Goal: Task Accomplishment & Management: Manage account settings

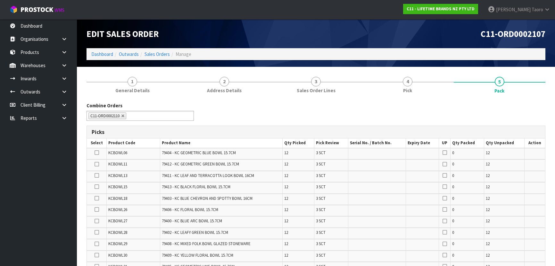
scroll to position [401, 0]
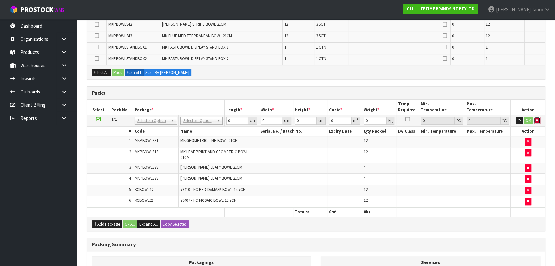
drag, startPoint x: 539, startPoint y: 115, endPoint x: 542, endPoint y: 109, distance: 6.5
click at [539, 116] on button "button" at bounding box center [537, 120] width 6 height 8
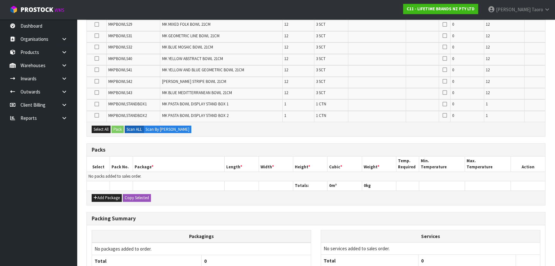
scroll to position [455, 0]
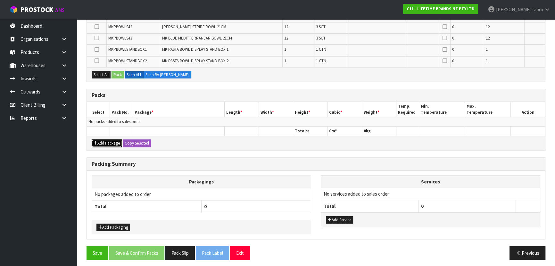
click at [104, 140] on button "Add Package" at bounding box center [107, 143] width 30 height 8
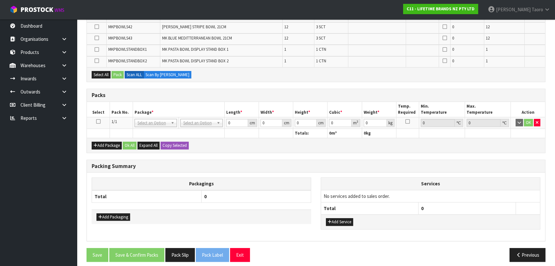
drag, startPoint x: 98, startPoint y: 118, endPoint x: 109, endPoint y: 108, distance: 15.2
click at [98, 121] on icon at bounding box center [98, 121] width 4 height 0
click at [111, 107] on th "Pack No." at bounding box center [121, 109] width 23 height 15
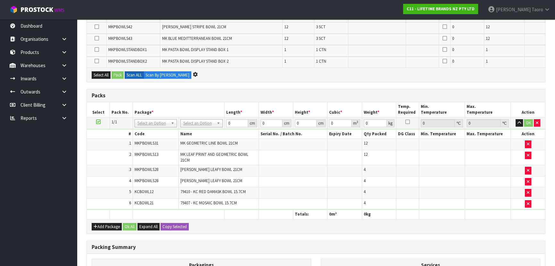
scroll to position [0, 0]
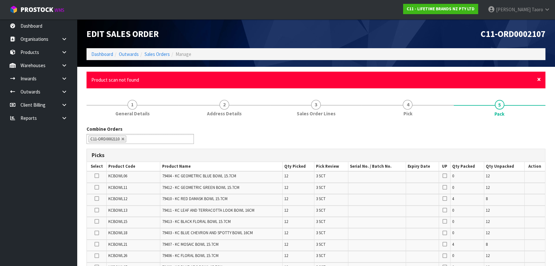
click at [539, 77] on span "×" at bounding box center [539, 79] width 4 height 9
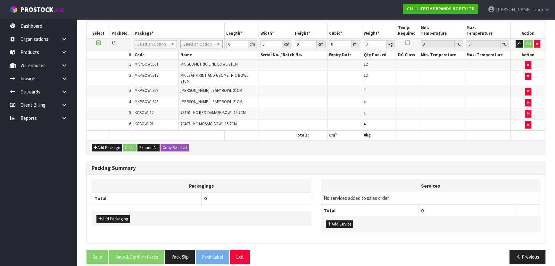
scroll to position [503, 0]
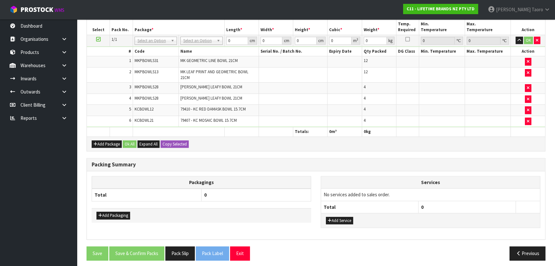
click at [450, 145] on div "Add Package Ok All Expand All Copy Selected" at bounding box center [316, 143] width 459 height 14
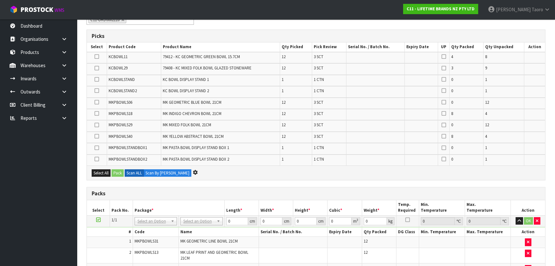
scroll to position [0, 0]
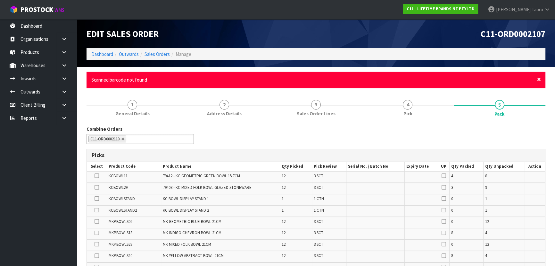
click at [539, 81] on span "×" at bounding box center [539, 79] width 4 height 9
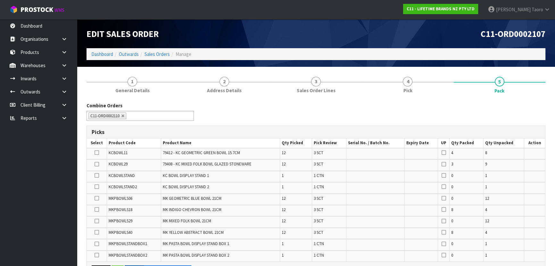
click at [527, 112] on div "Combine Orders C11-ORD0002102 C11-ORD0002106 C11-ORD0002107 C11-ORD0002109 C11-…" at bounding box center [316, 113] width 469 height 23
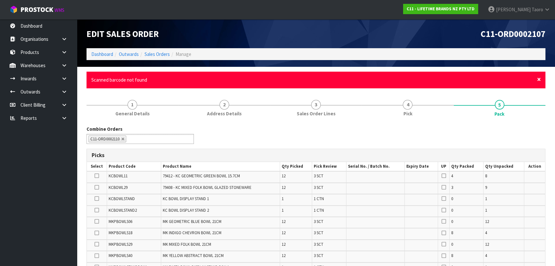
click at [539, 78] on span "×" at bounding box center [539, 79] width 4 height 9
click at [540, 80] on span "×" at bounding box center [539, 79] width 4 height 9
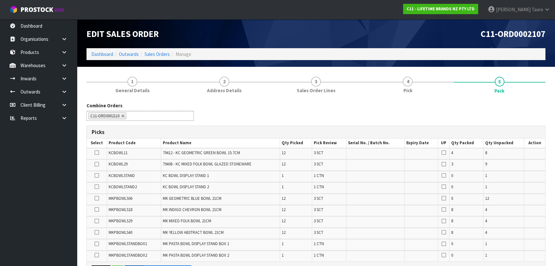
drag, startPoint x: 535, startPoint y: 115, endPoint x: 531, endPoint y: 100, distance: 15.0
click at [535, 114] on div "Combine Orders C11-ORD0002102 C11-ORD0002106 C11-ORD0002107 C11-ORD0002109 C11-…" at bounding box center [316, 113] width 469 height 23
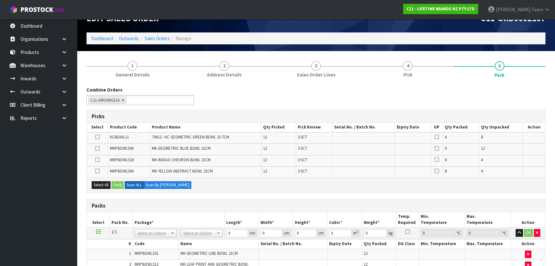
scroll to position [29, 0]
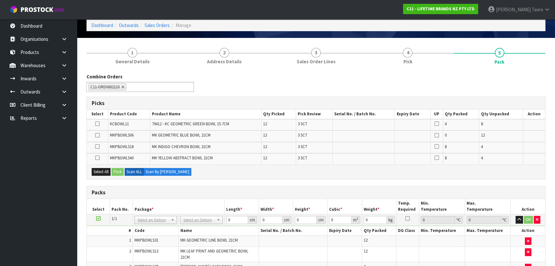
drag, startPoint x: 464, startPoint y: 80, endPoint x: 464, endPoint y: 76, distance: 3.8
click at [464, 80] on div "Combine Orders C11-ORD0002102 C11-ORD0002106 C11-ORD0002107 C11-ORD0002109 C11-…" at bounding box center [316, 84] width 469 height 23
click at [466, 73] on div "Combine Orders C11-ORD0002102 C11-ORD0002106 C11-ORD0002107 C11-ORD0002109 C11-…" at bounding box center [316, 84] width 469 height 23
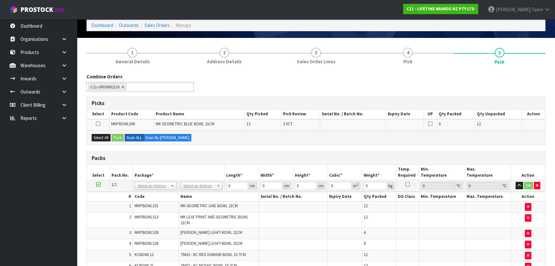
click at [456, 77] on div "Combine Orders C11-ORD0002102 C11-ORD0002106 C11-ORD0002107 C11-ORD0002109 C11-…" at bounding box center [316, 84] width 469 height 23
click at [238, 84] on div "Combine Orders C11-ORD0002102 C11-ORD0002106 C11-ORD0002107 C11-ORD0002109 C11-…" at bounding box center [316, 84] width 469 height 23
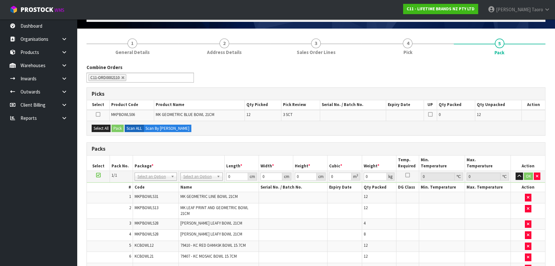
scroll to position [0, 0]
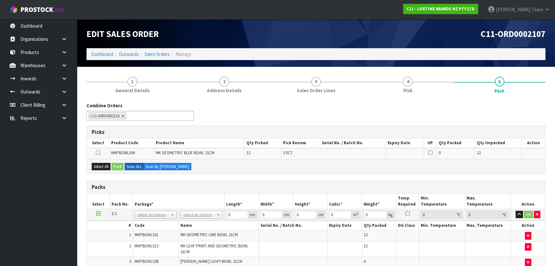
click at [361, 122] on div "Combine Orders C11-ORD0002102 C11-ORD0002106 C11-ORD0002107 C11-ORD0002109 C11-…" at bounding box center [316, 113] width 469 height 23
click at [364, 104] on div "Combine Orders C11-ORD0002102 C11-ORD0002106 C11-ORD0002107 C11-ORD0002109 C11-…" at bounding box center [316, 113] width 469 height 23
click at [364, 107] on div "Combine Orders C11-ORD0002102 C11-ORD0002106 C11-ORD0002107 C11-ORD0002109 C11-…" at bounding box center [316, 113] width 469 height 23
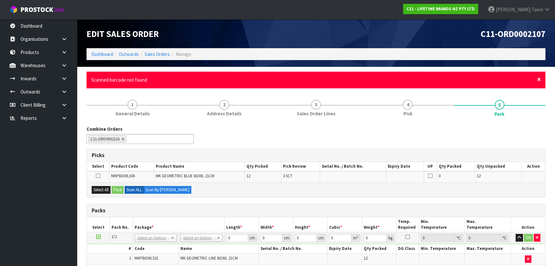
click at [537, 80] on span "×" at bounding box center [539, 79] width 4 height 9
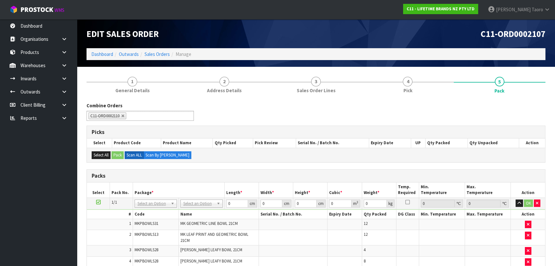
click at [280, 126] on div "Picks" at bounding box center [316, 132] width 459 height 13
click at [281, 126] on div "Picks" at bounding box center [316, 132] width 459 height 13
click at [264, 123] on div "Combine Orders C11-ORD0002102 C11-ORD0002106 C11-ORD0002107 C11-ORD0002109 C11-…" at bounding box center [316, 113] width 469 height 23
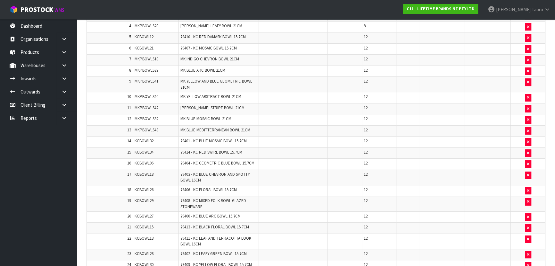
scroll to position [466, 0]
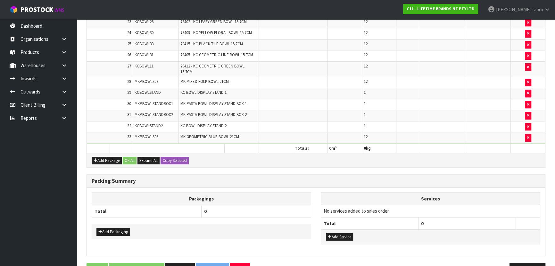
click at [293, 56] on td at bounding box center [293, 55] width 69 height 11
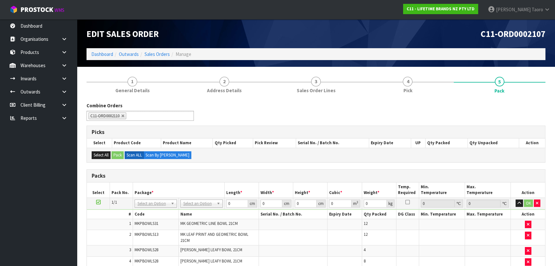
scroll to position [0, 0]
click at [305, 28] on div "Edit Sales Order" at bounding box center [199, 33] width 234 height 29
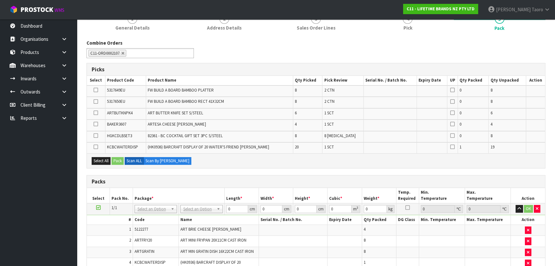
scroll to position [58, 0]
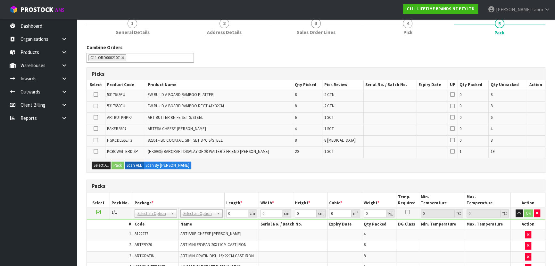
click at [286, 46] on div "Combine Orders C11-ORD0002102 C11-ORD0002106 C11-ORD0002107 C11-ORD0002109 C11-…" at bounding box center [316, 55] width 469 height 23
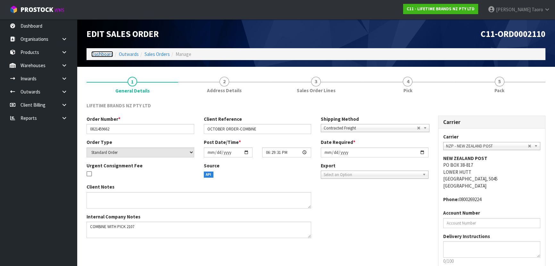
click at [102, 52] on link "Dashboard" at bounding box center [102, 54] width 22 height 6
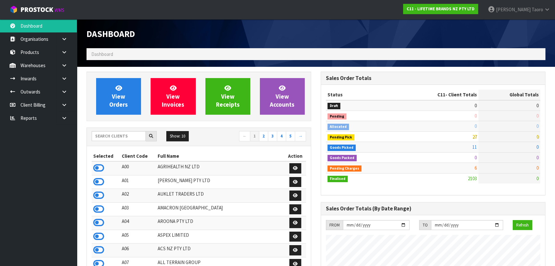
scroll to position [485, 234]
